Goal: Task Accomplishment & Management: Use online tool/utility

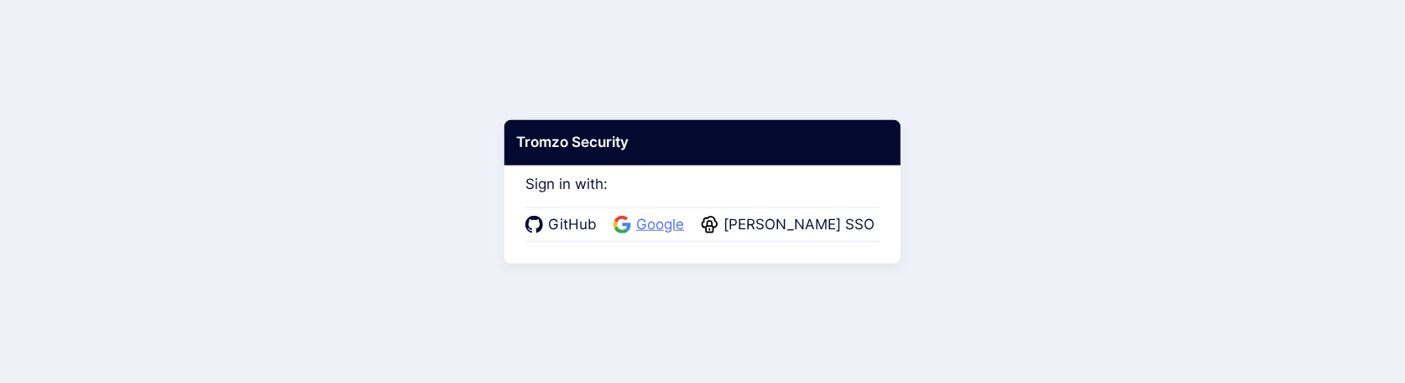
click at [667, 222] on span "Google" at bounding box center [660, 225] width 58 height 22
